Goal: Task Accomplishment & Management: Manage account settings

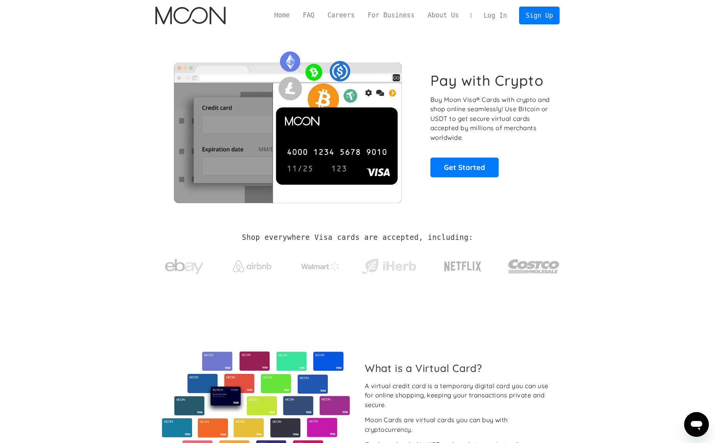
click at [512, 18] on link "Log In" at bounding box center [495, 15] width 36 height 17
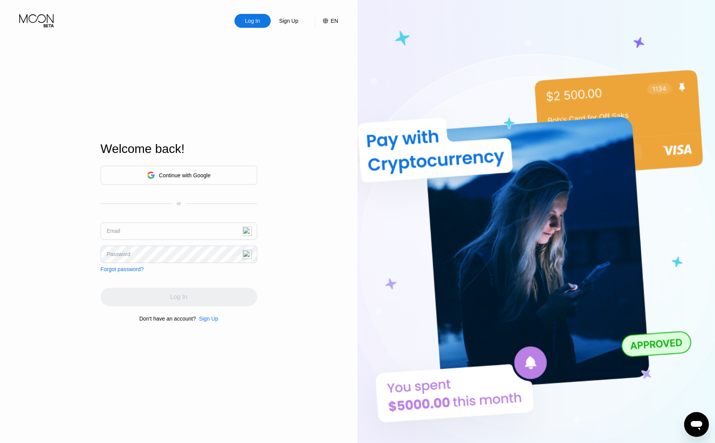
click at [162, 177] on div "Continue with Google" at bounding box center [185, 175] width 52 height 6
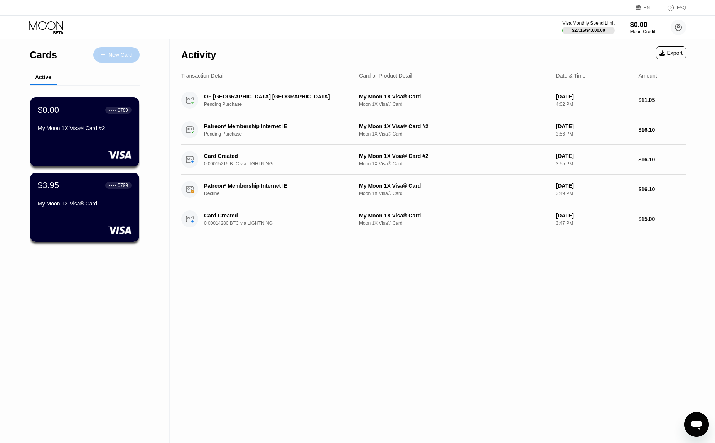
click at [127, 47] on div "New Card" at bounding box center [116, 54] width 46 height 15
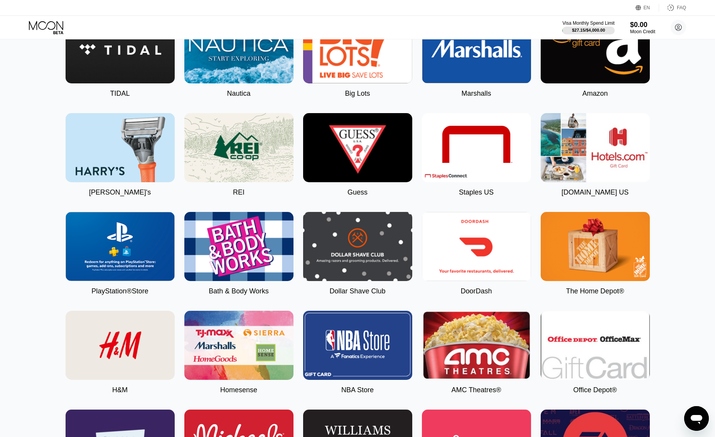
scroll to position [1042, 0]
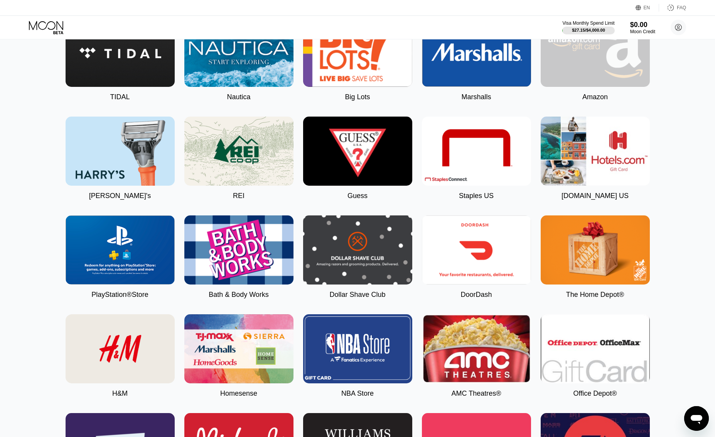
click at [621, 87] on img at bounding box center [595, 52] width 109 height 69
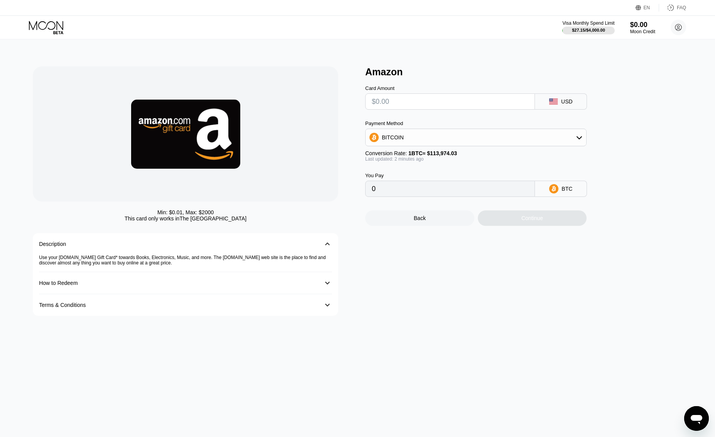
click at [490, 135] on div "BITCOIN" at bounding box center [476, 137] width 221 height 15
click at [445, 183] on div "USDT on TRON" at bounding box center [476, 175] width 217 height 15
type input "0.00"
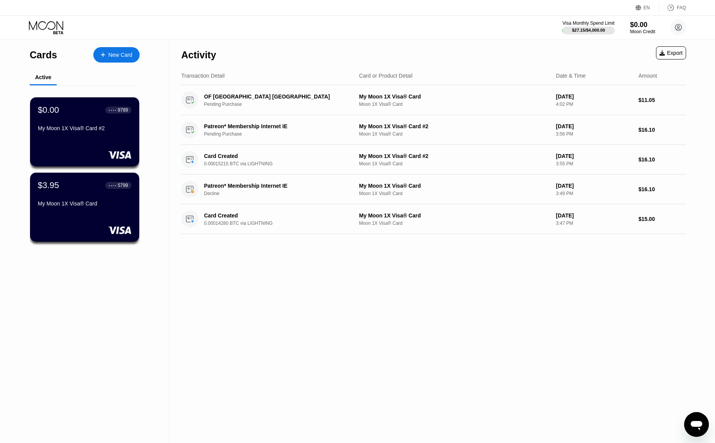
click at [123, 52] on div "New Card" at bounding box center [120, 55] width 24 height 7
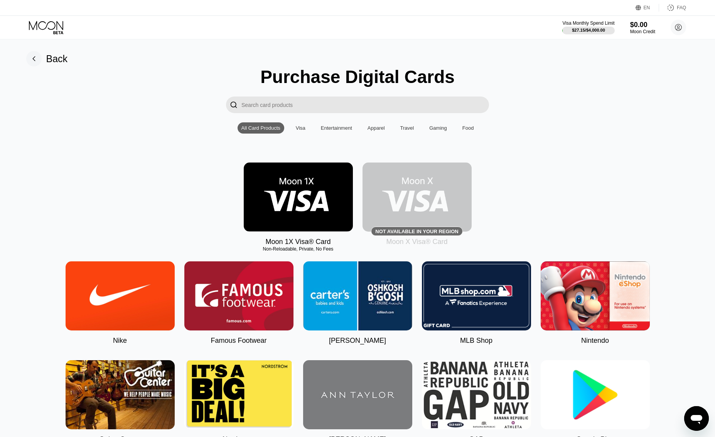
drag, startPoint x: 638, startPoint y: 380, endPoint x: 576, endPoint y: 148, distance: 239.6
click at [294, 108] on input "Search card products" at bounding box center [366, 104] width 248 height 17
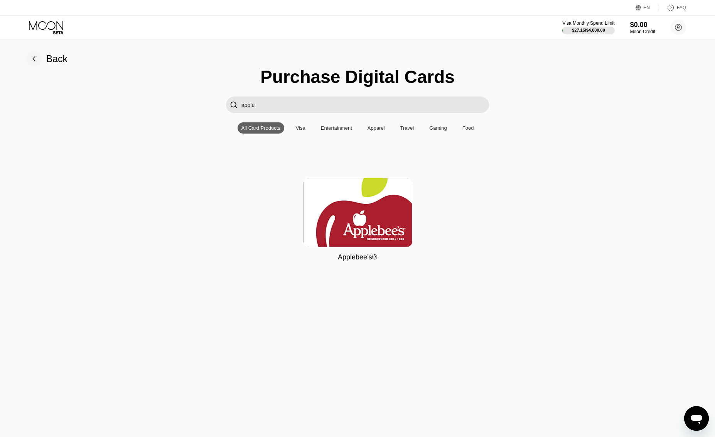
type input "apple"
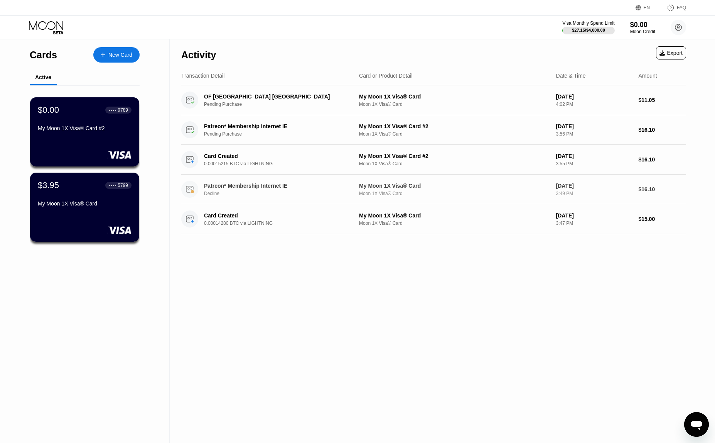
drag, startPoint x: 624, startPoint y: 194, endPoint x: 537, endPoint y: 285, distance: 126.1
click at [537, 285] on div "Activity Export Transaction Detail Card or Product Detail Date & Time Amount OF…" at bounding box center [434, 240] width 528 height 403
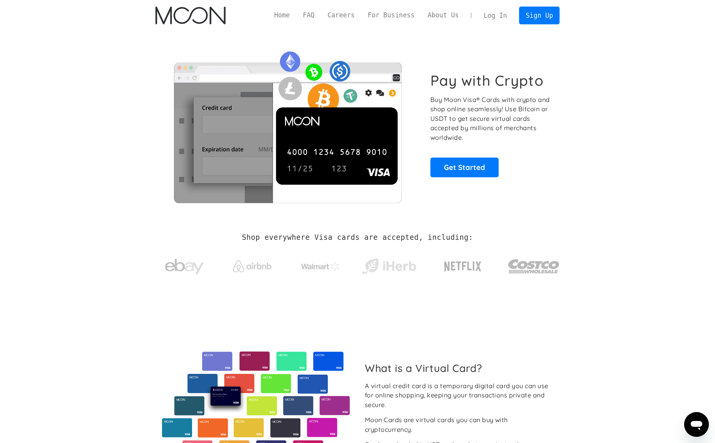
click at [503, 13] on link "Log In" at bounding box center [495, 15] width 36 height 17
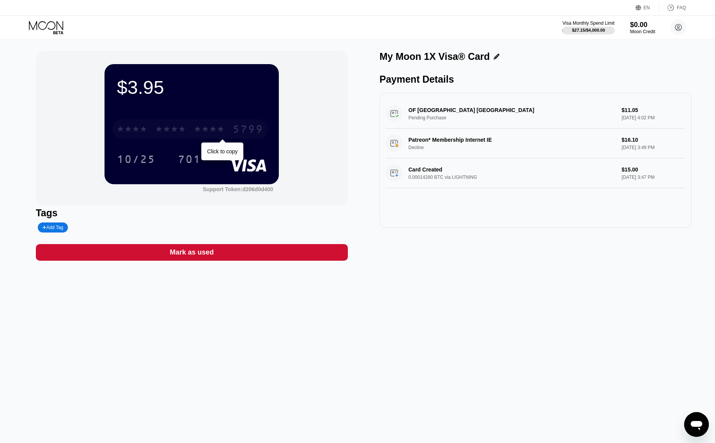
click at [254, 134] on div "5799" at bounding box center [248, 130] width 31 height 12
click at [176, 126] on div "6500" at bounding box center [171, 130] width 31 height 12
click at [166, 8] on div "EN Language Select an item Save FAQ" at bounding box center [357, 8] width 715 height 16
click at [198, 132] on div "* * * *" at bounding box center [209, 130] width 31 height 12
